Goal: Transaction & Acquisition: Purchase product/service

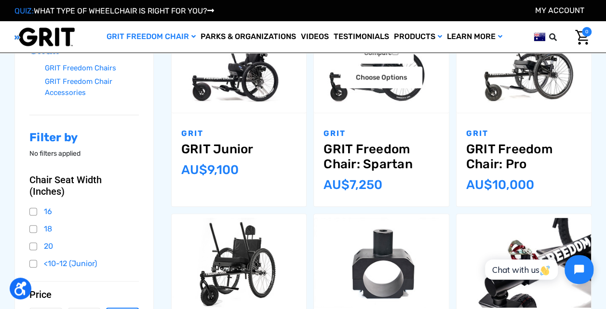
scroll to position [193, 0]
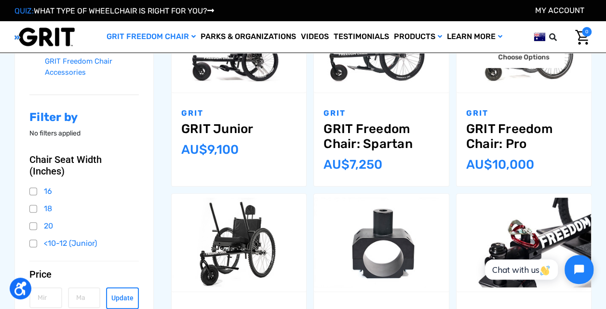
click at [495, 138] on link "GRIT Freedom Chair: Pro" at bounding box center [524, 137] width 115 height 30
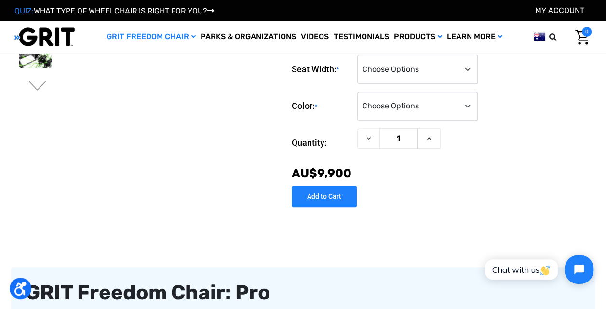
scroll to position [145, 0]
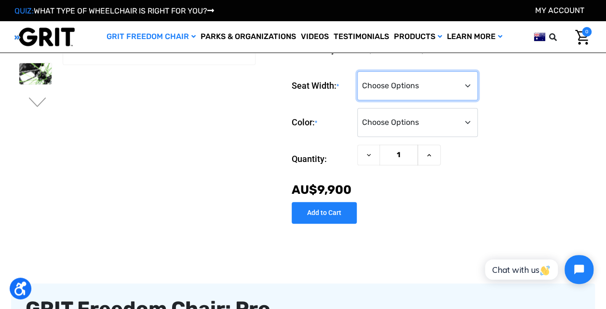
click at [467, 89] on select "Choose Options 16" 18" 20"" at bounding box center [418, 85] width 121 height 29
select select "326"
click at [358, 73] on select "Choose Options 16" 18" 20"" at bounding box center [418, 85] width 121 height 29
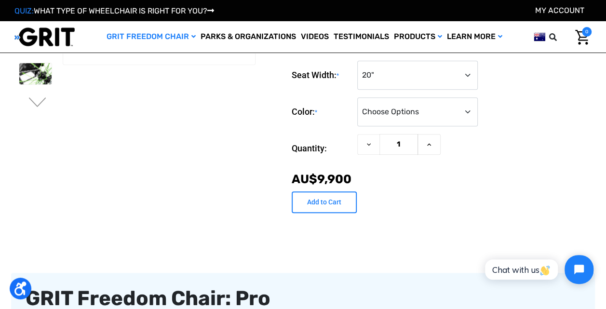
click at [317, 202] on input "Add to Cart" at bounding box center [324, 203] width 65 height 22
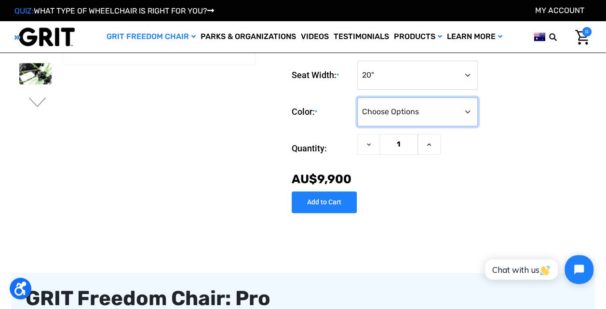
click at [470, 112] on select "Choose Options Black Blue Green Orange Pink Purple Red White Yellow" at bounding box center [418, 111] width 121 height 29
select select "330"
click at [358, 99] on select "Choose Options Black Blue Green Orange Pink Purple Red White Yellow" at bounding box center [418, 111] width 121 height 29
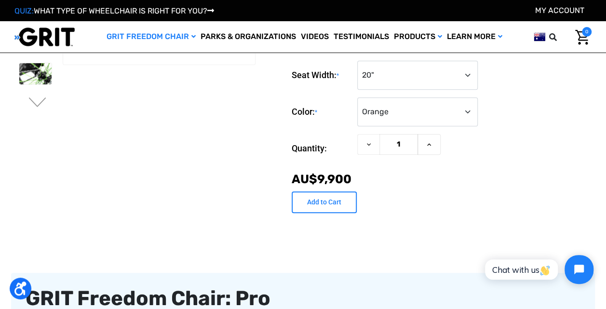
click at [323, 210] on input "Add to Cart" at bounding box center [324, 203] width 65 height 22
type input "Add to Cart"
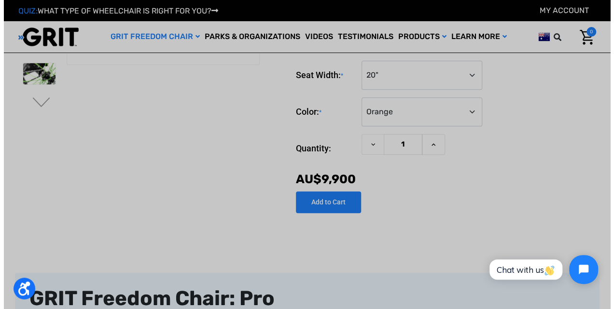
scroll to position [143, 0]
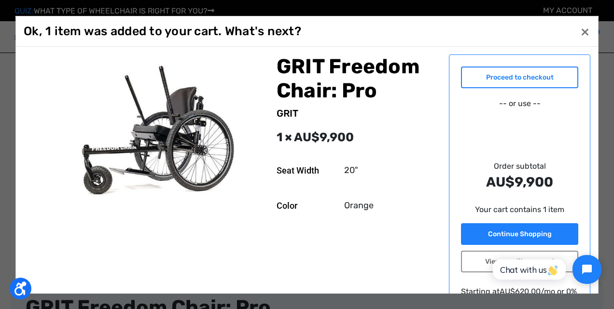
click at [534, 88] on link "Proceed to checkout" at bounding box center [520, 77] width 118 height 22
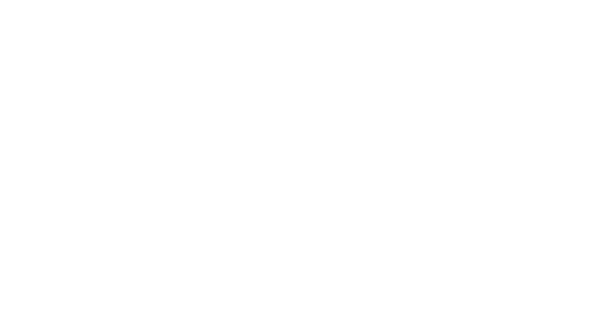
scroll to position [48, 0]
